Goal: Find specific page/section: Find specific page/section

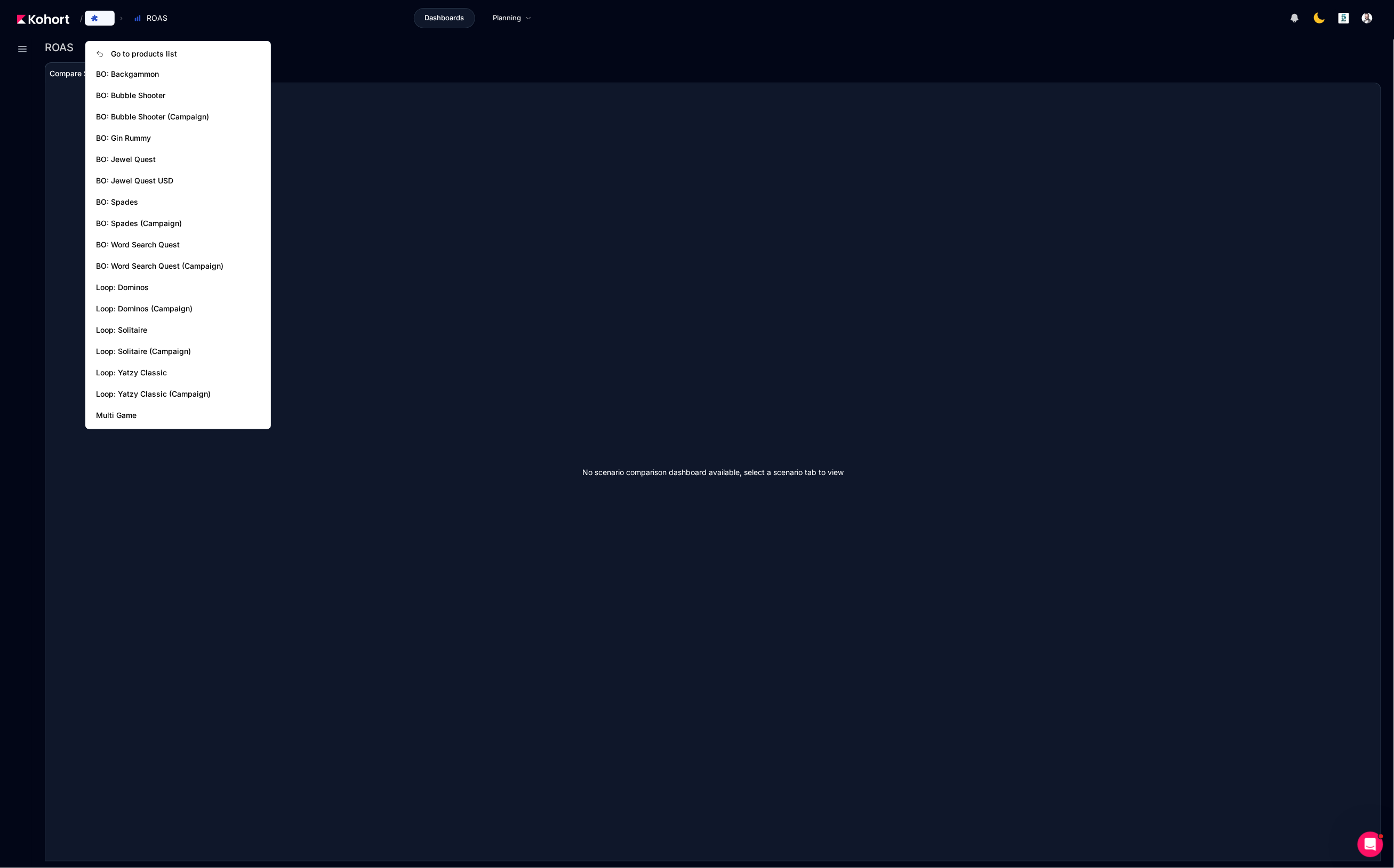
click at [94, 19] on icon at bounding box center [94, 18] width 7 height 7
click at [132, 75] on span "BO: Backgammon" at bounding box center [166, 73] width 141 height 10
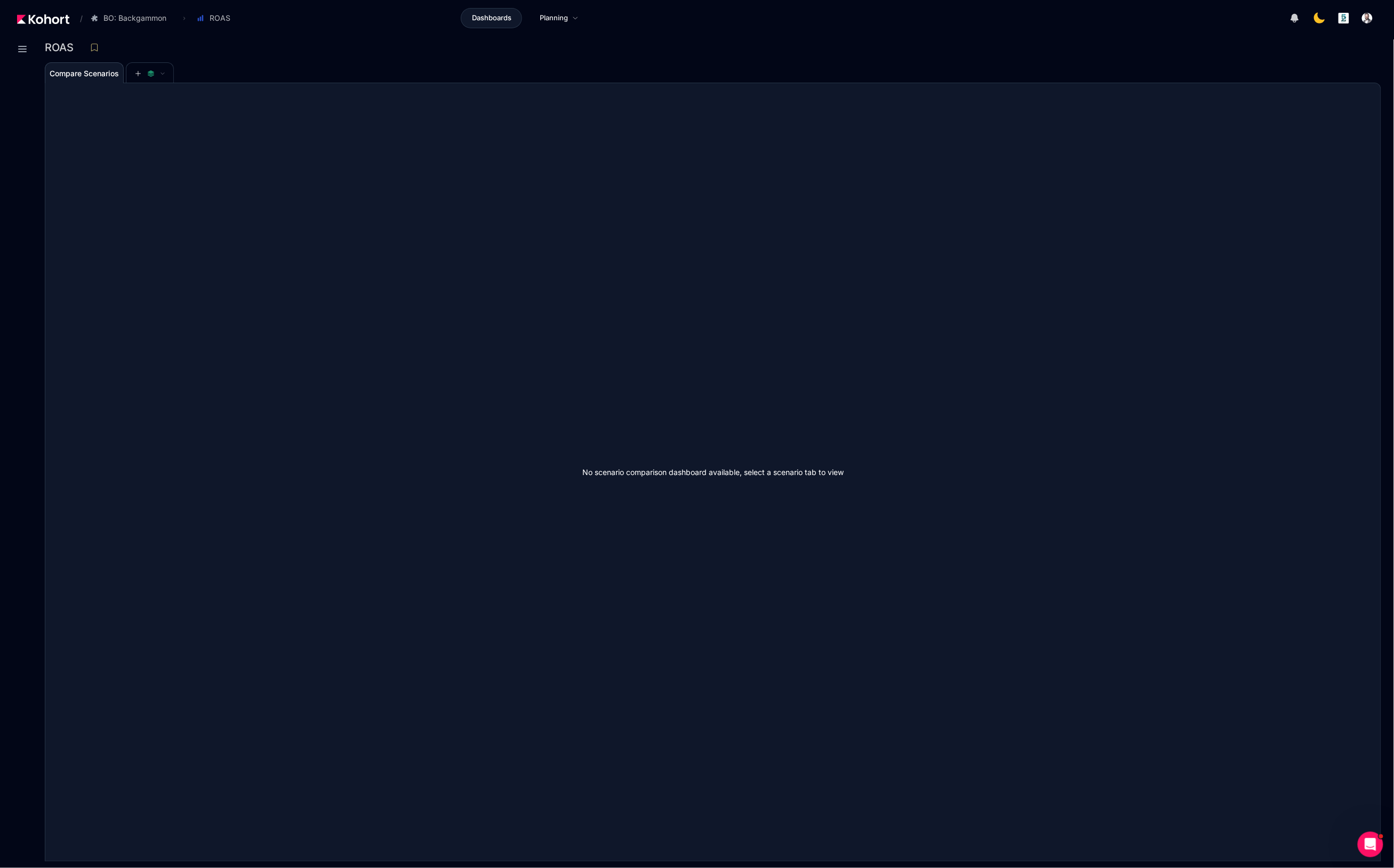
click at [491, 43] on div "ROAS" at bounding box center [708, 47] width 1328 height 16
click at [97, 81] on span "Compare Scenarios" at bounding box center [84, 73] width 69 height 21
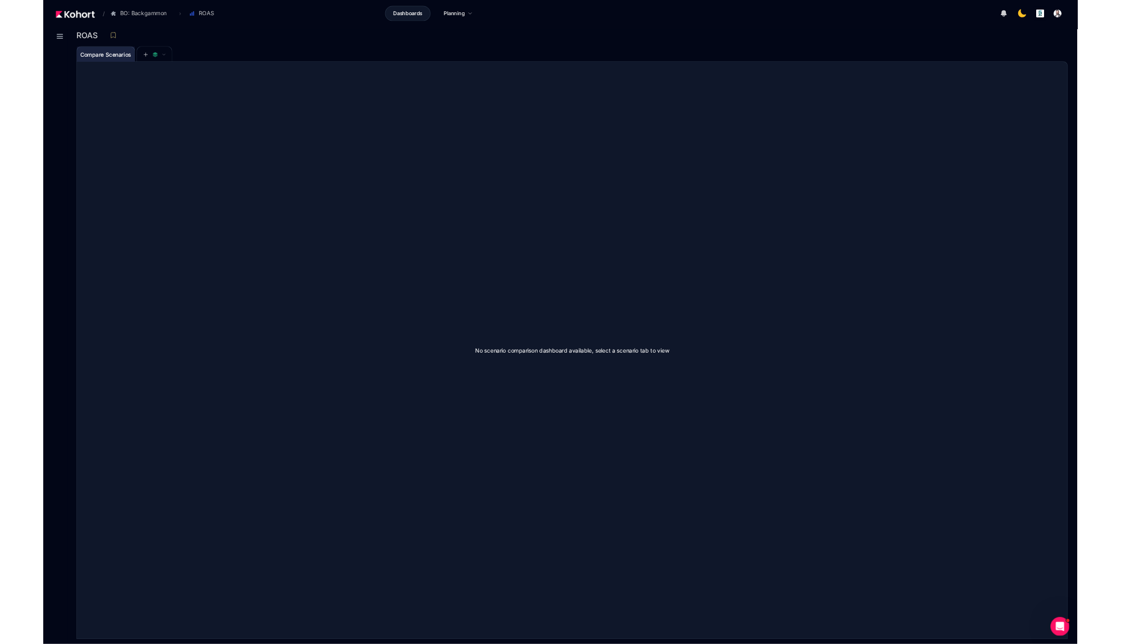
scroll to position [1, 0]
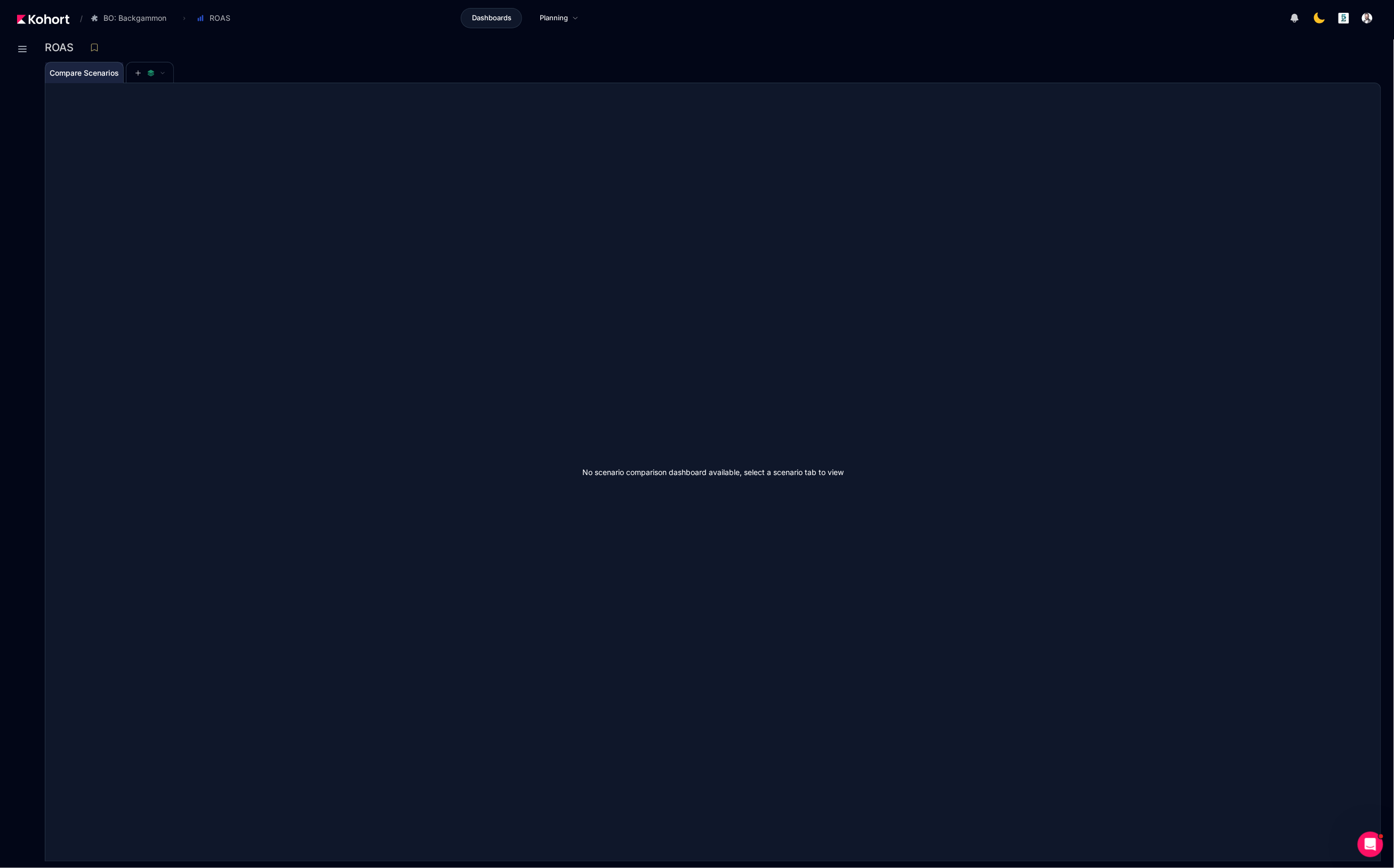
click at [117, 116] on div "No scenario comparison dashboard available, select a scenario tab to view" at bounding box center [713, 472] width 1335 height 778
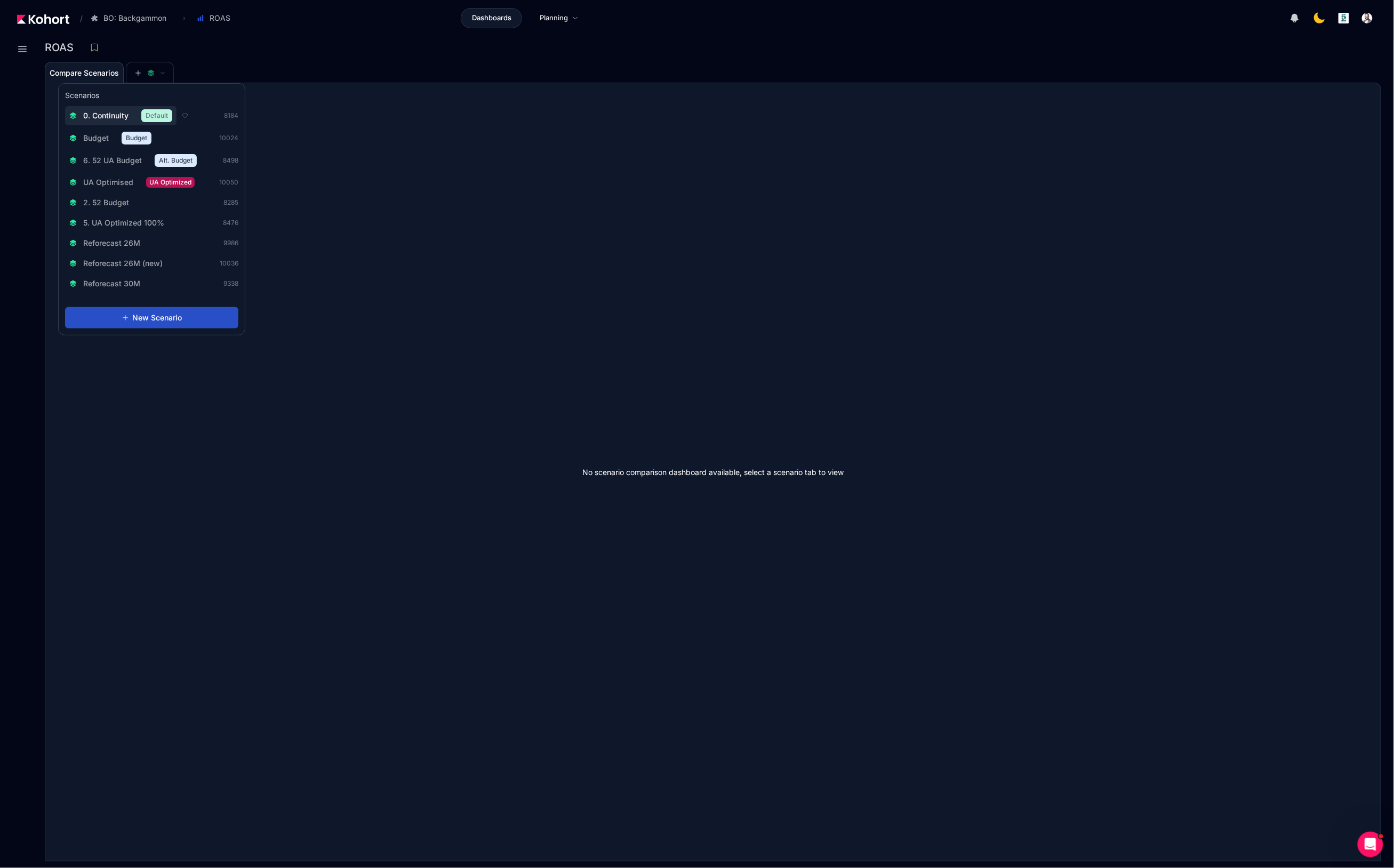
click at [144, 109] on button "0. Continuity Default" at bounding box center [121, 116] width 111 height 19
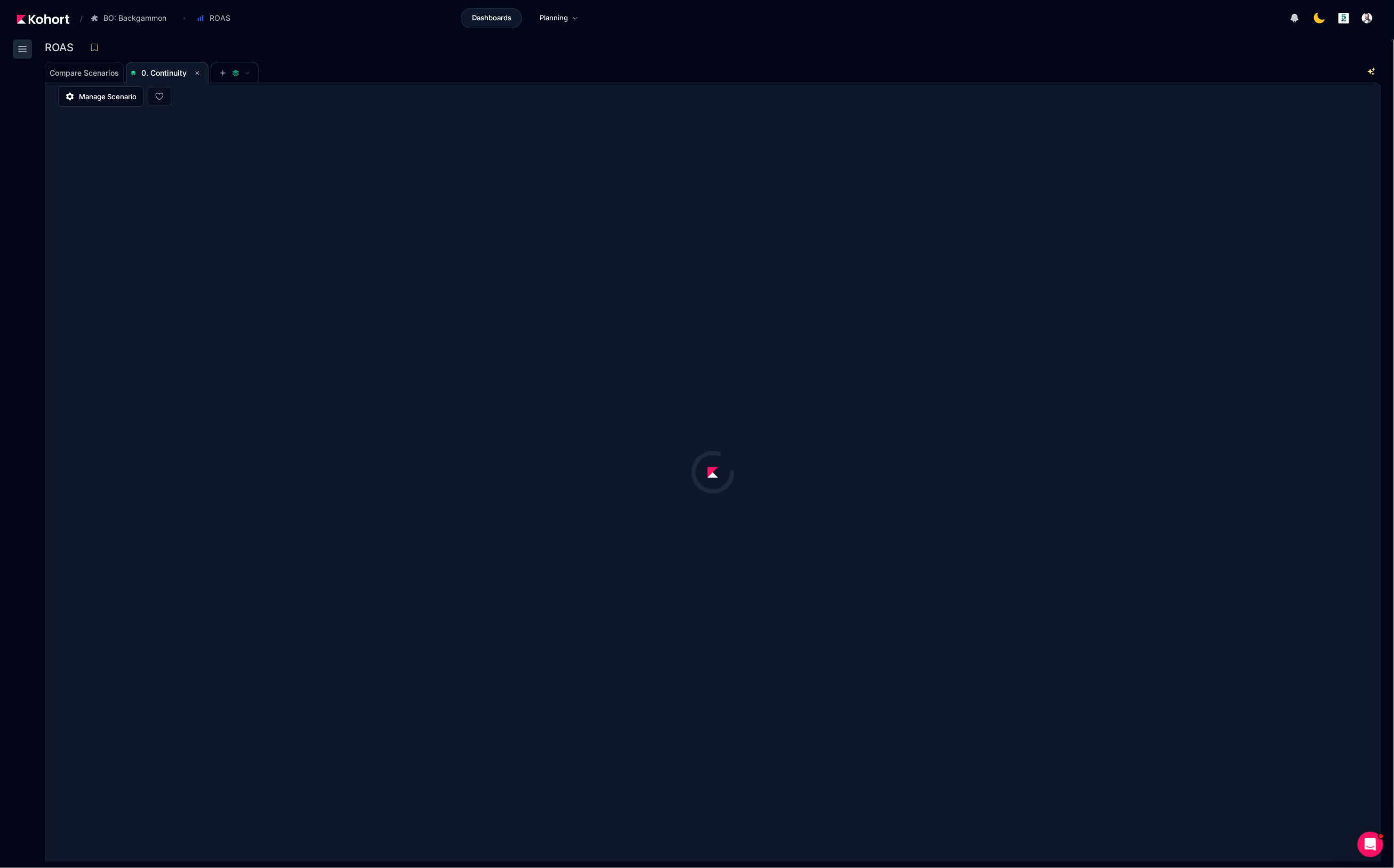
click at [18, 51] on icon at bounding box center [22, 48] width 12 height 12
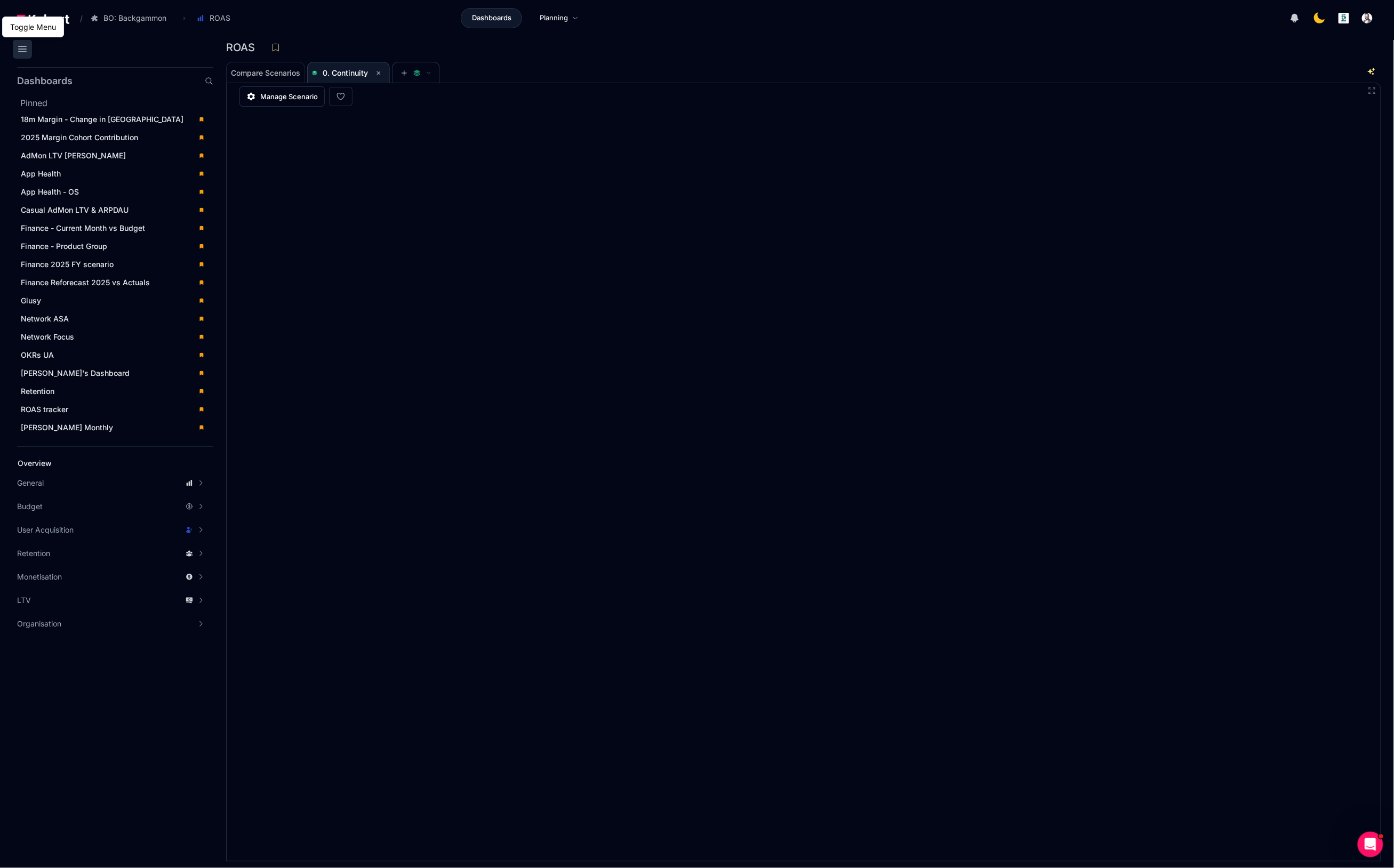
click at [25, 55] on icon at bounding box center [22, 48] width 12 height 12
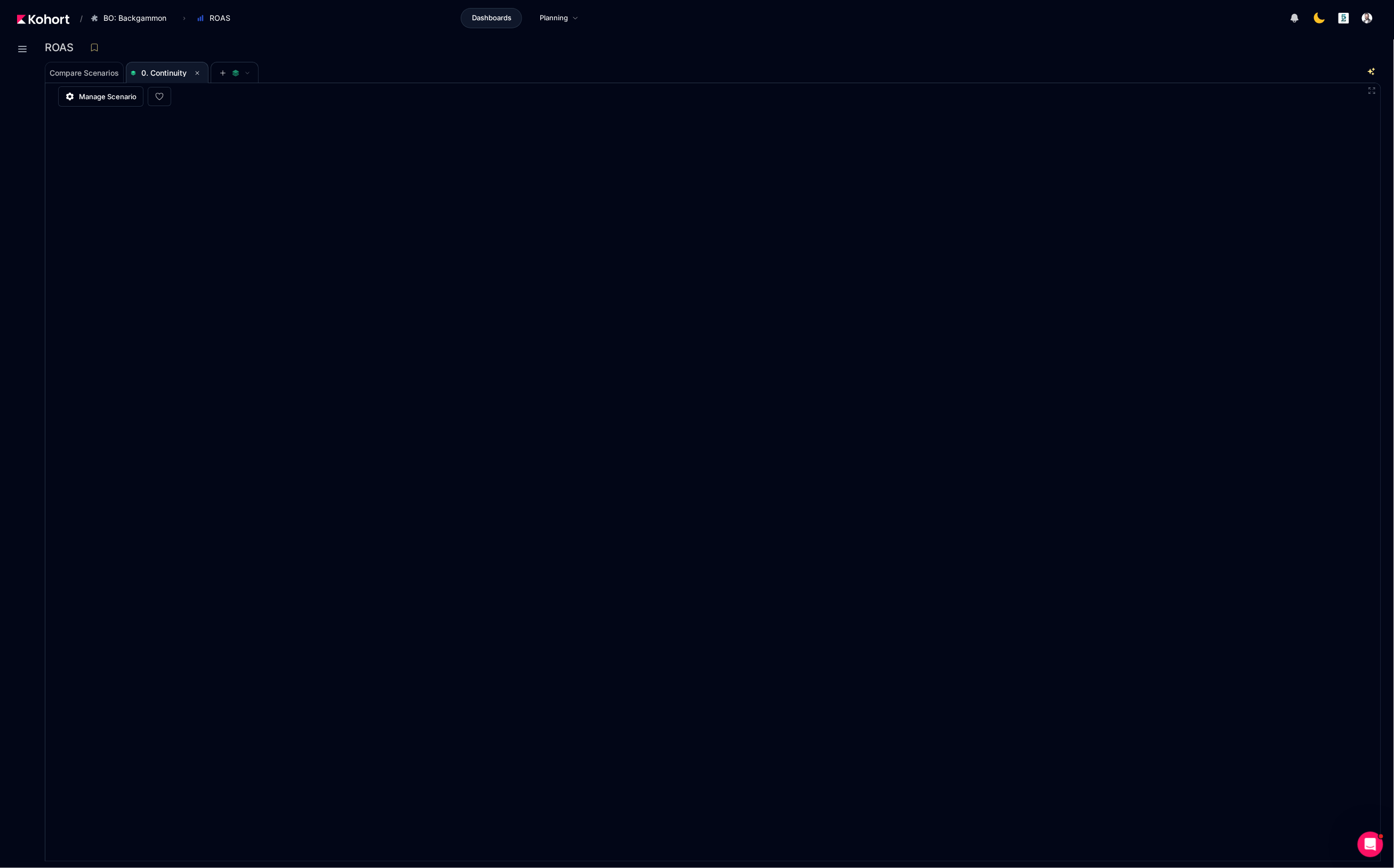
click at [34, 16] on img at bounding box center [43, 19] width 52 height 9
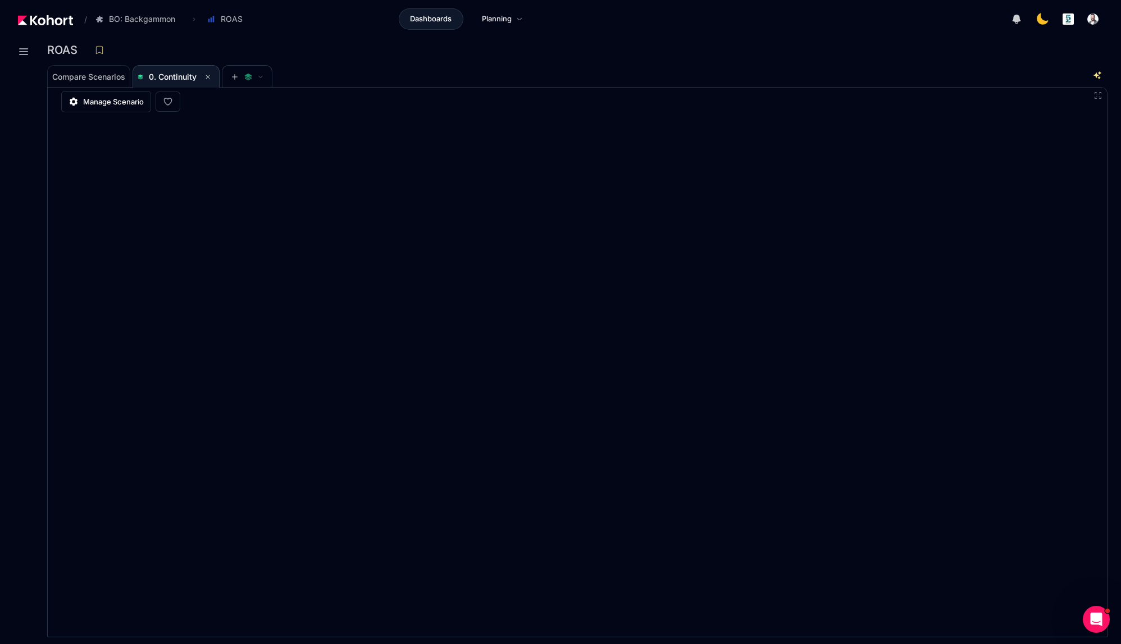
scroll to position [1, 0]
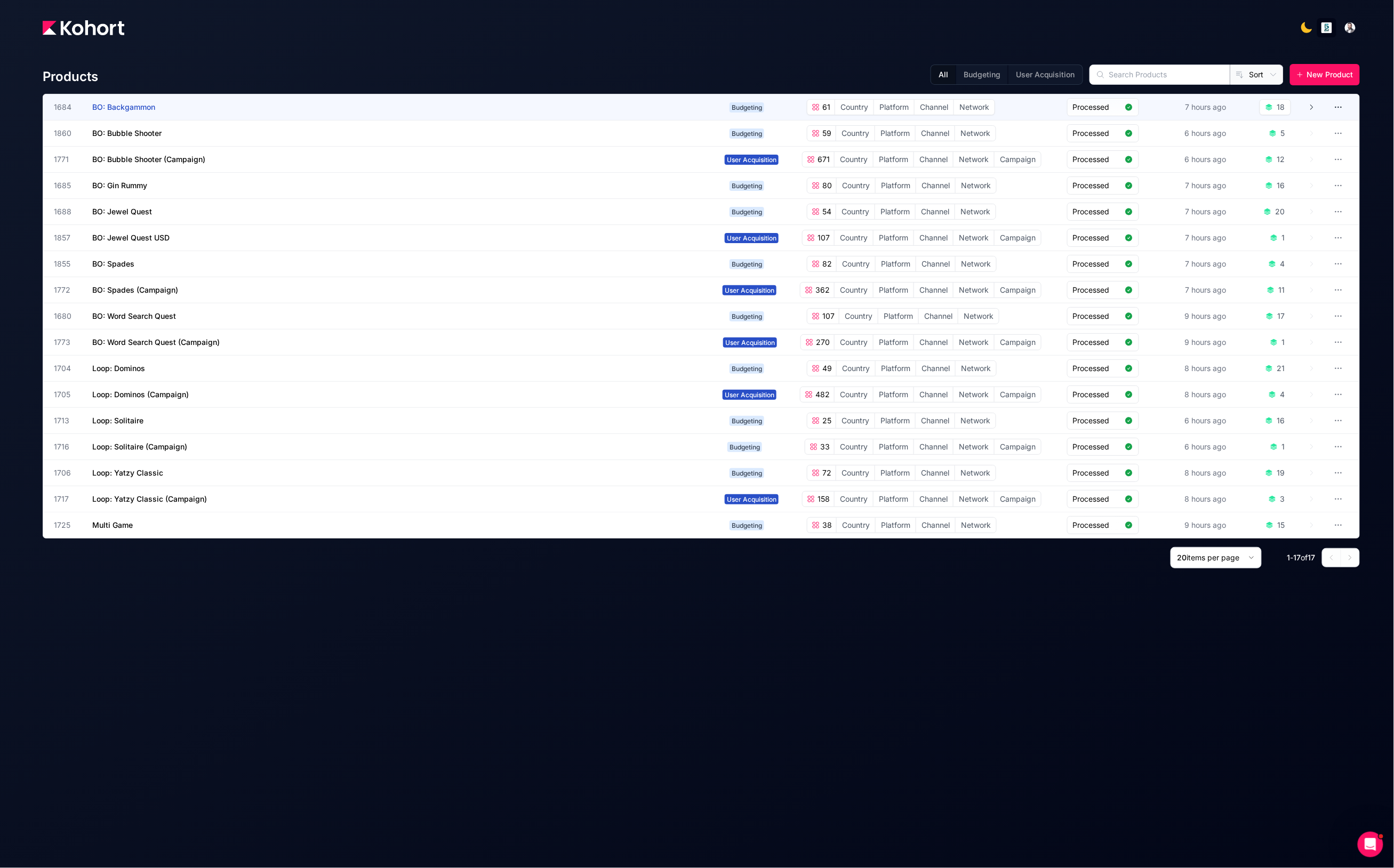
click at [667, 104] on app-overlay-popup "1684 BO: Backgammon" at bounding box center [389, 106] width 671 height 26
